Goal: Task Accomplishment & Management: Complete application form

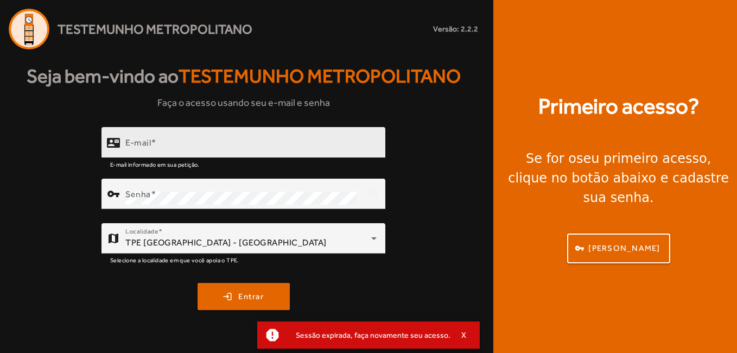
click at [284, 143] on input "E-mail" at bounding box center [250, 147] width 251 height 13
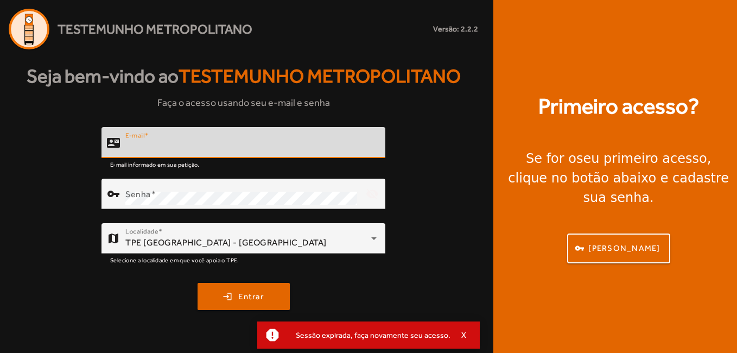
click at [284, 143] on input "E-mail" at bounding box center [250, 147] width 251 height 13
type input "*"
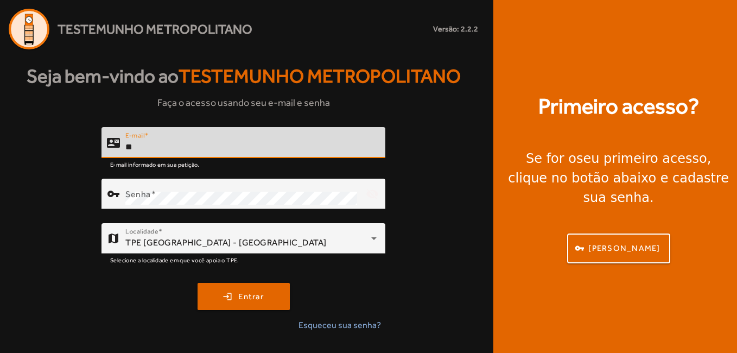
type input "*"
paste input "**********"
type input "**********"
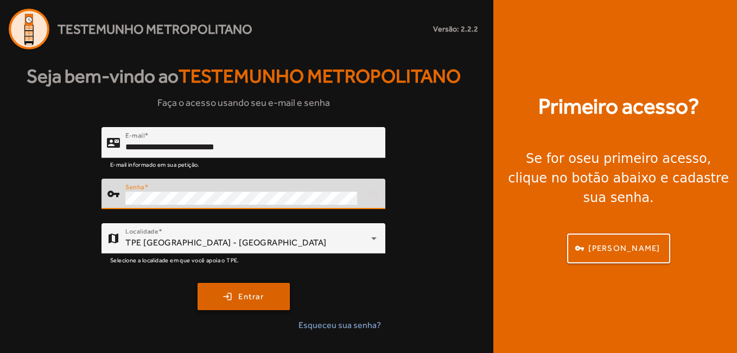
click at [227, 299] on span "submit" at bounding box center [244, 296] width 90 height 26
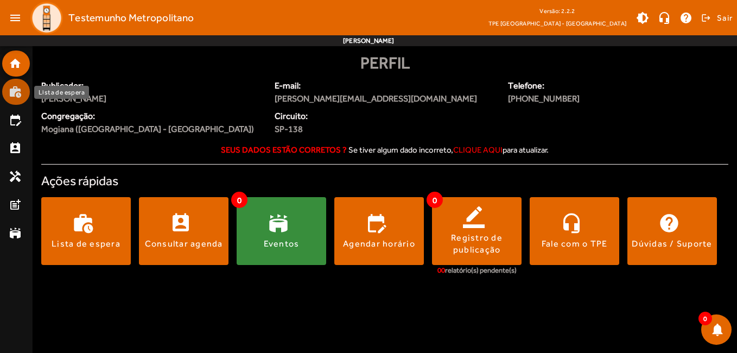
click at [23, 84] on mat-list-item "work_history" at bounding box center [16, 92] width 28 height 26
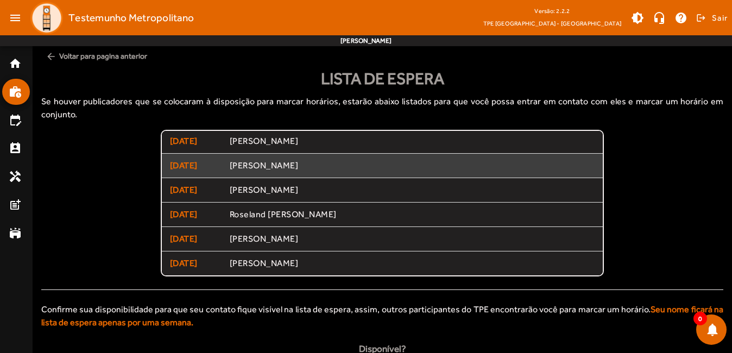
scroll to position [50, 0]
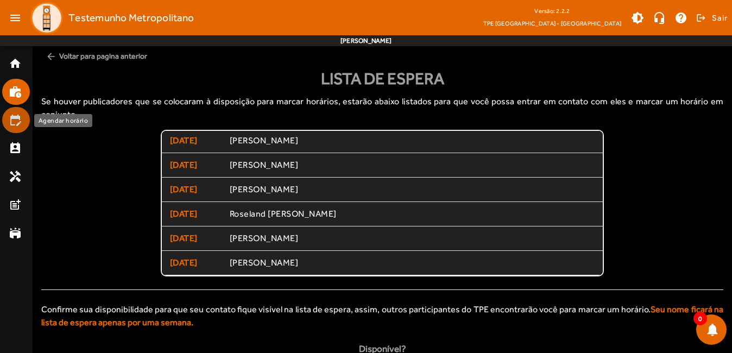
click at [13, 121] on mat-icon "edit_calendar" at bounding box center [15, 119] width 13 height 13
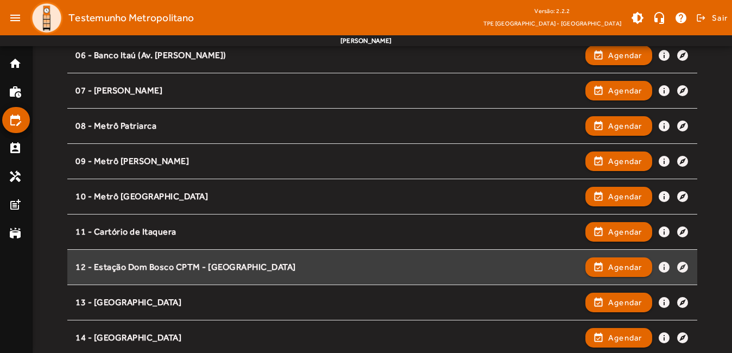
scroll to position [358, 0]
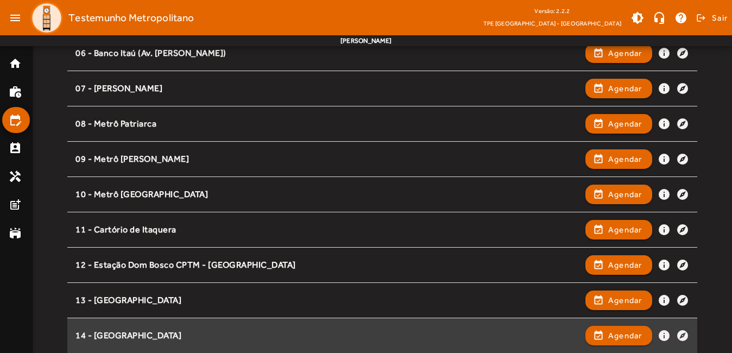
click at [273, 328] on div "14 - [GEOGRAPHIC_DATA] event_available Agendar info explore" at bounding box center [381, 336] width 613 height 24
click at [315, 337] on div "14 - [GEOGRAPHIC_DATA]" at bounding box center [327, 335] width 504 height 11
click at [616, 342] on span "button" at bounding box center [618, 336] width 65 height 26
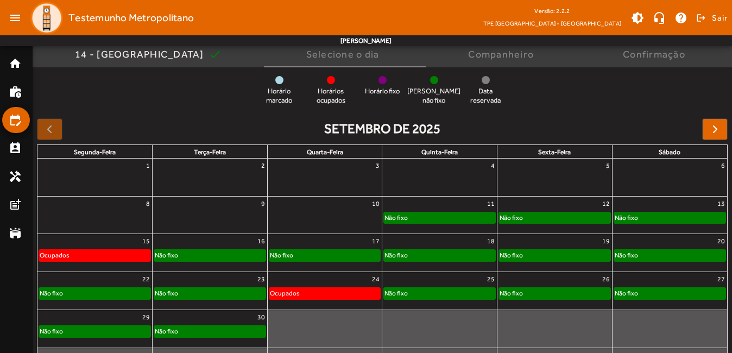
scroll to position [109, 0]
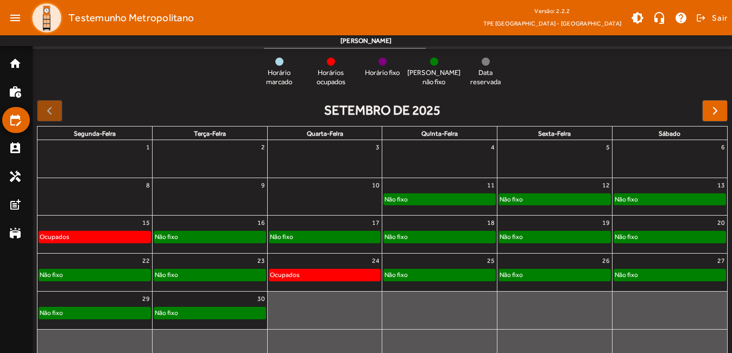
click at [627, 193] on link "Não fixo" at bounding box center [670, 199] width 112 height 12
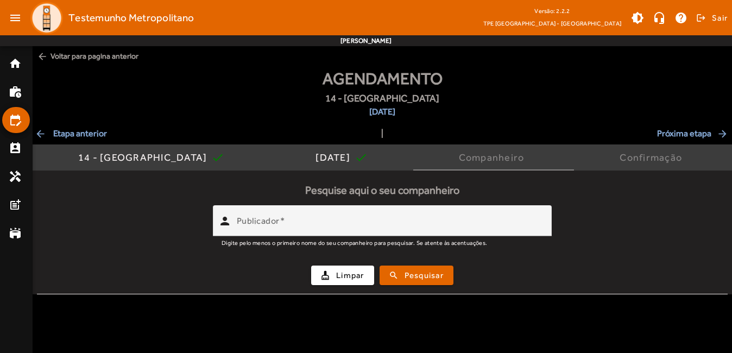
scroll to position [0, 0]
click at [627, 193] on mat-tab-body "Pesquise aqui o seu companheiro person Publicador Digite pelo menos o primeiro …" at bounding box center [385, 232] width 705 height 124
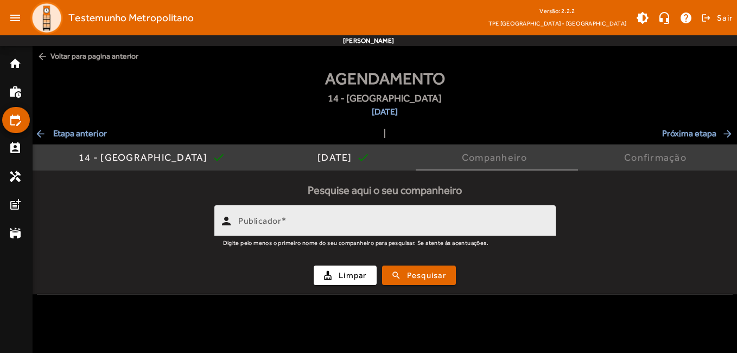
click at [336, 227] on input "Publicador" at bounding box center [392, 225] width 309 height 13
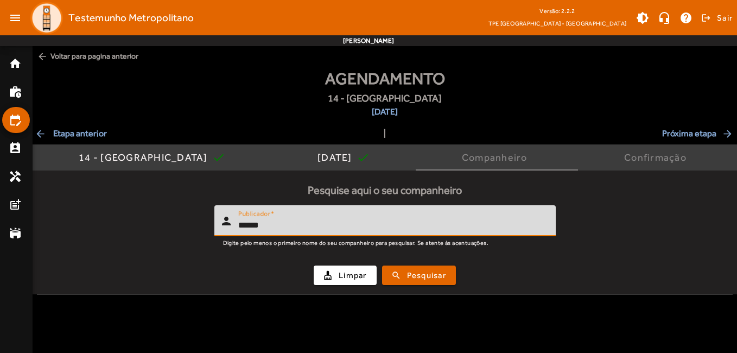
type input "******"
click at [382, 265] on button "search Pesquisar" at bounding box center [419, 275] width 74 height 20
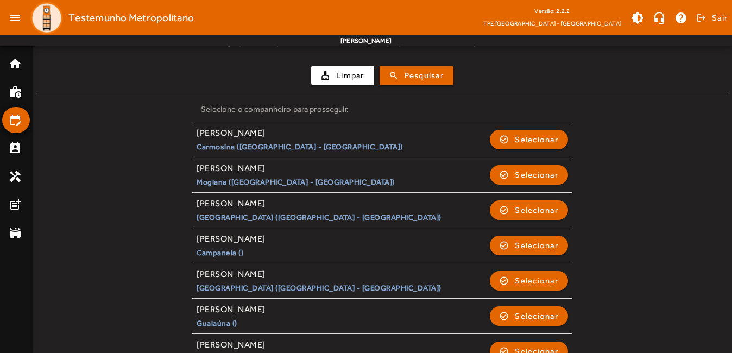
scroll to position [217, 0]
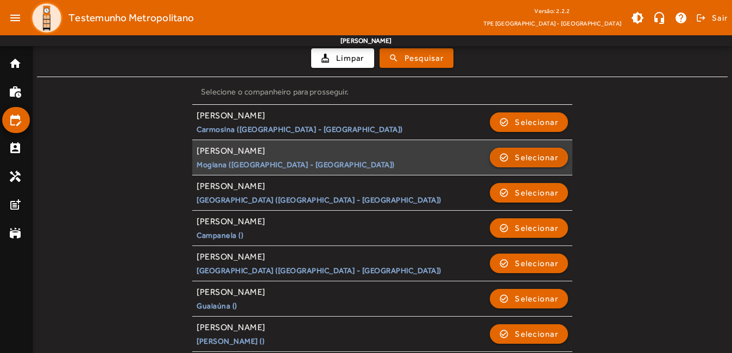
click at [524, 158] on span "Selecionar" at bounding box center [536, 157] width 43 height 13
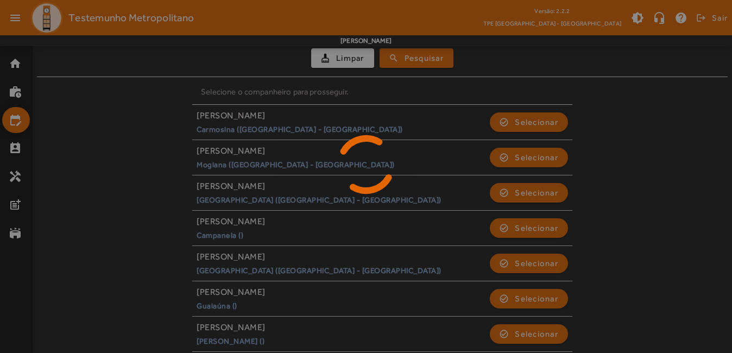
scroll to position [0, 0]
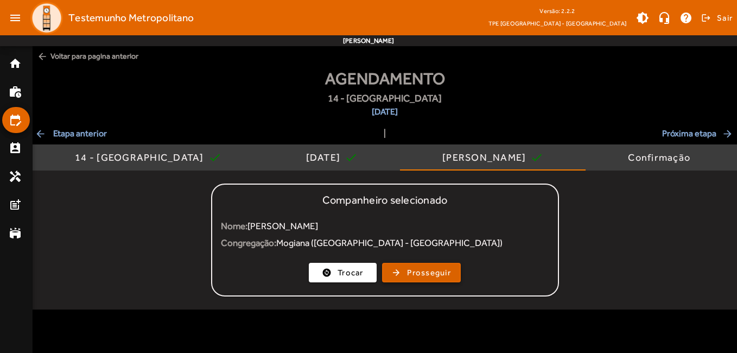
click at [420, 273] on span "Prosseguir" at bounding box center [429, 273] width 44 height 12
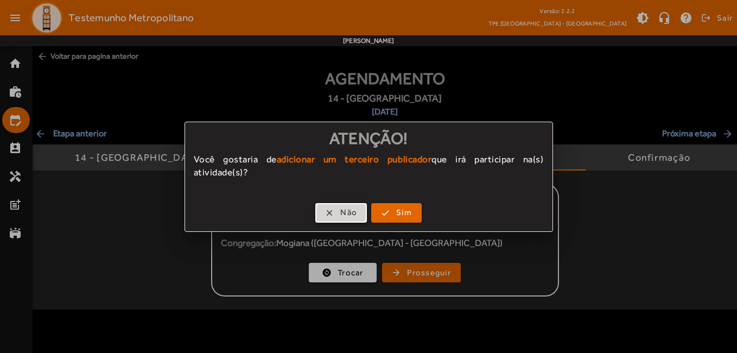
click at [346, 207] on span "Não" at bounding box center [348, 212] width 17 height 12
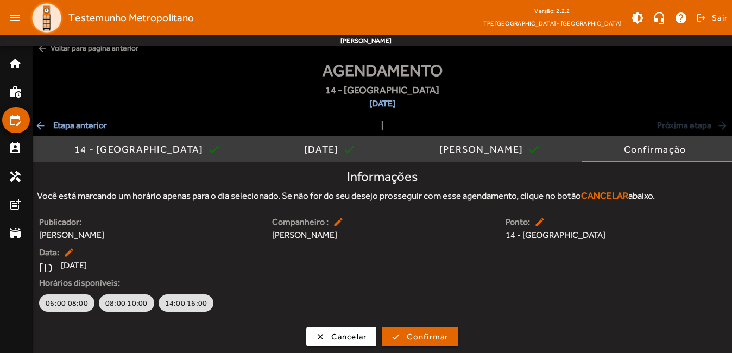
scroll to position [10, 0]
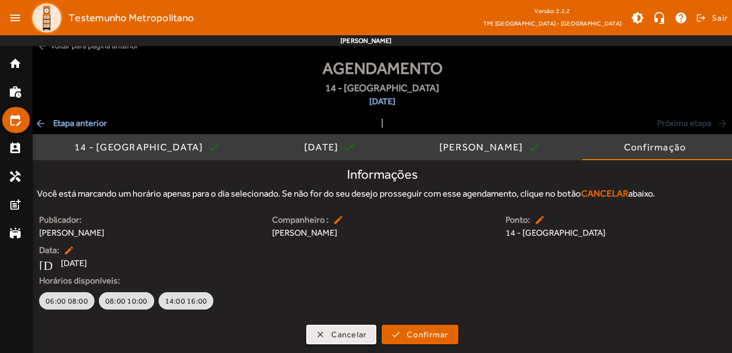
click at [350, 334] on span "Cancelar" at bounding box center [348, 334] width 35 height 12
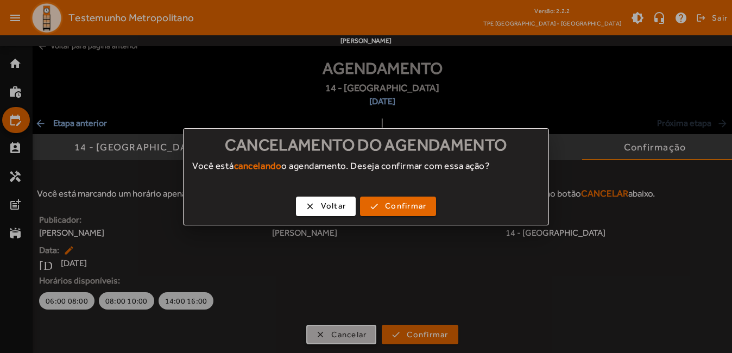
scroll to position [0, 0]
click at [406, 205] on span "Confirmar" at bounding box center [405, 206] width 41 height 12
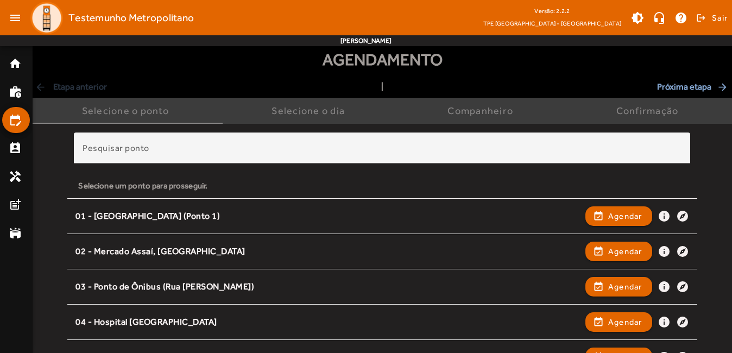
scroll to position [163, 0]
